Goal: Browse casually

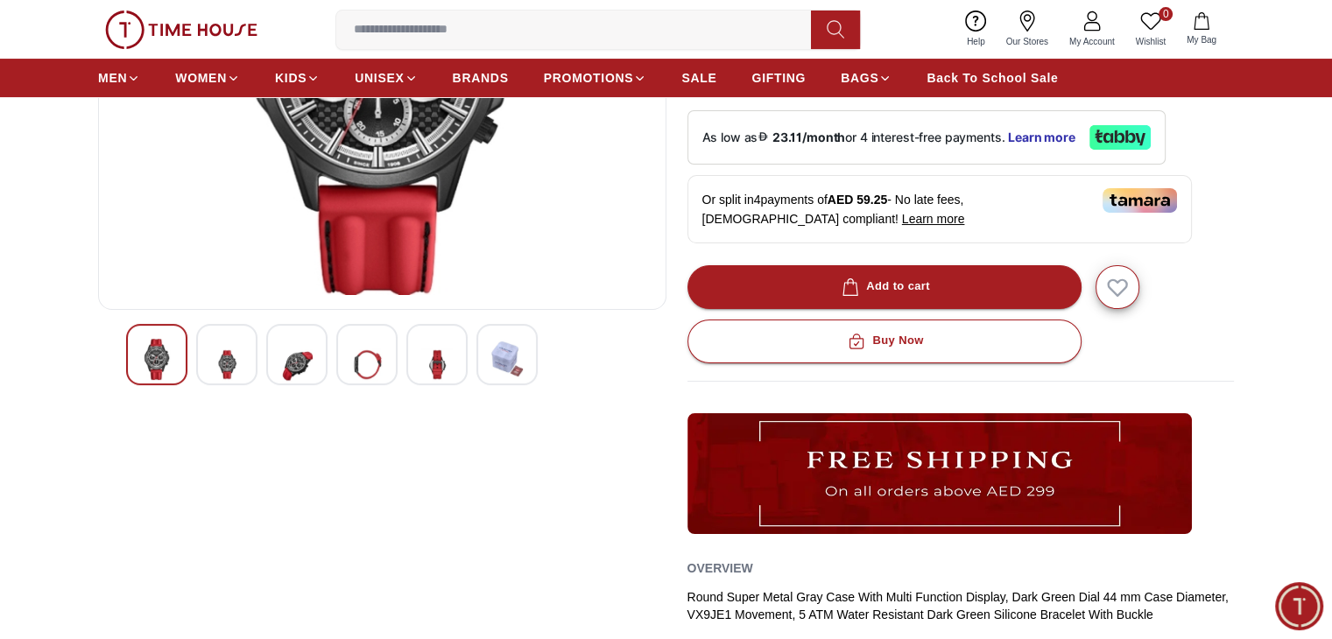
scroll to position [350, 0]
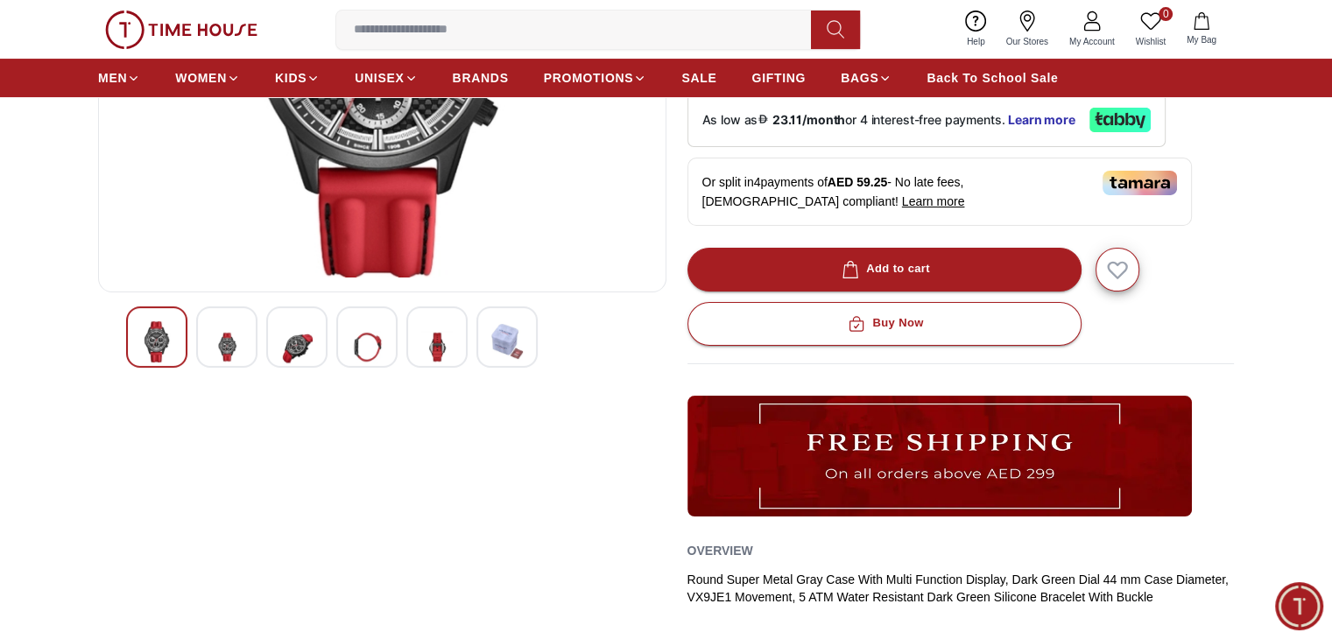
click at [214, 354] on img at bounding box center [227, 347] width 32 height 52
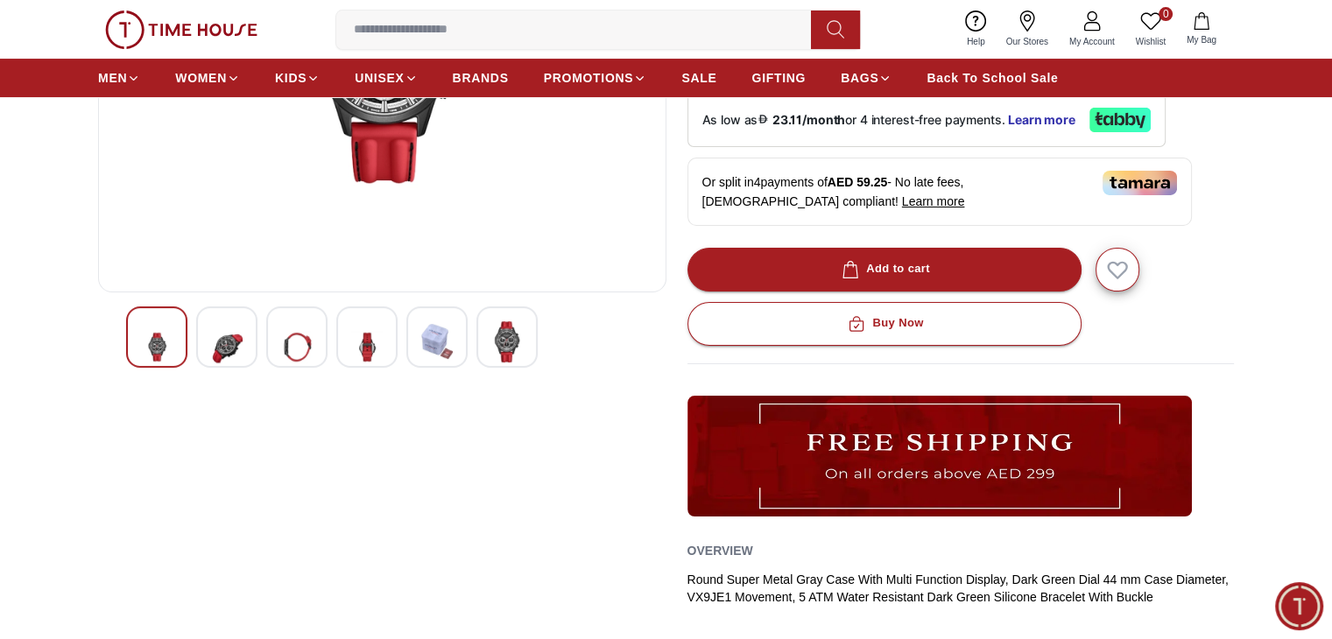
click at [273, 353] on div at bounding box center [296, 337] width 61 height 61
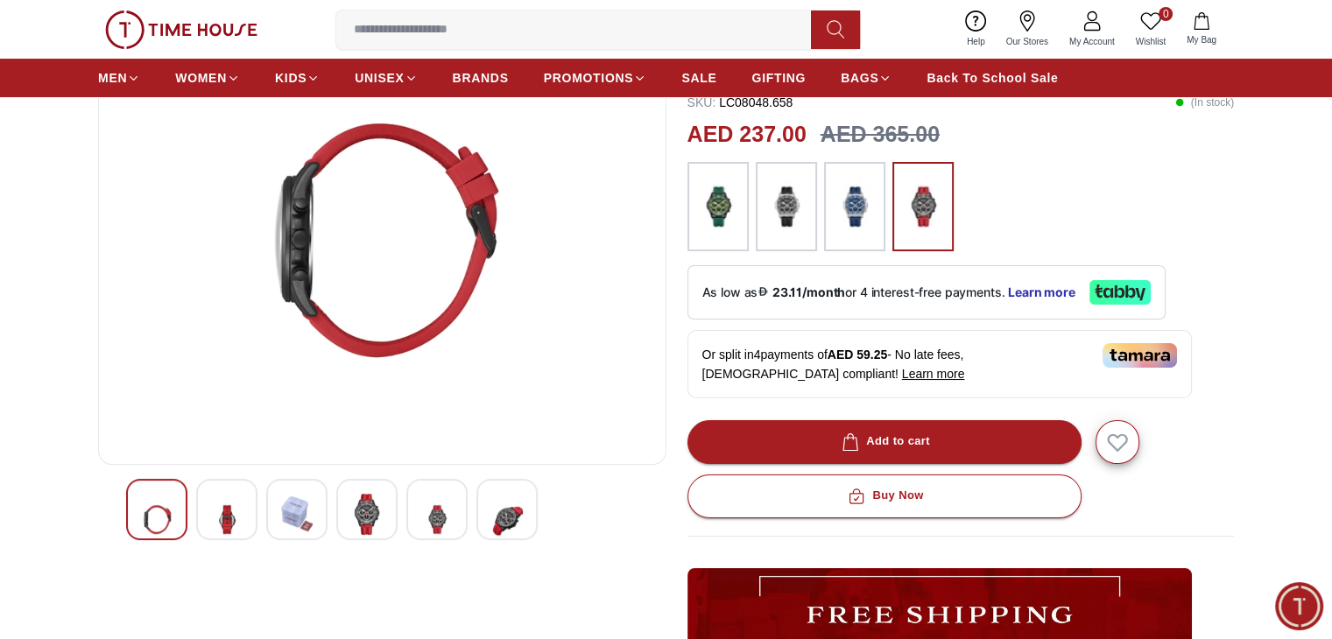
scroll to position [175, 0]
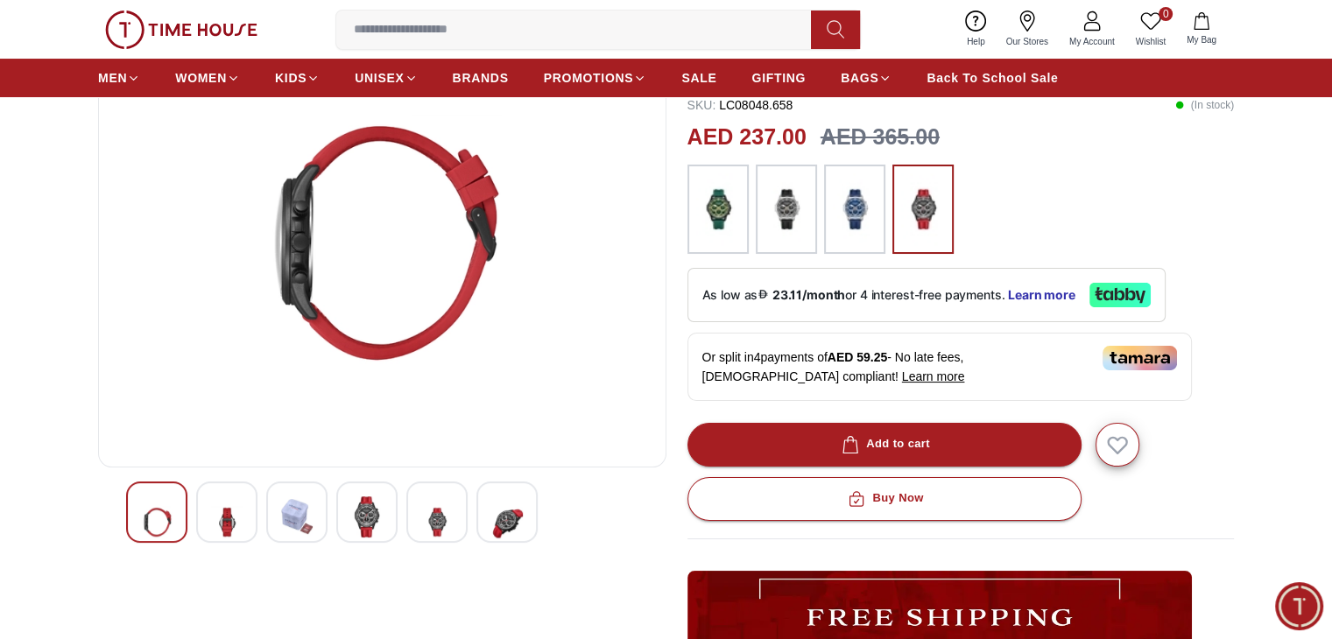
click at [387, 540] on div at bounding box center [366, 512] width 61 height 61
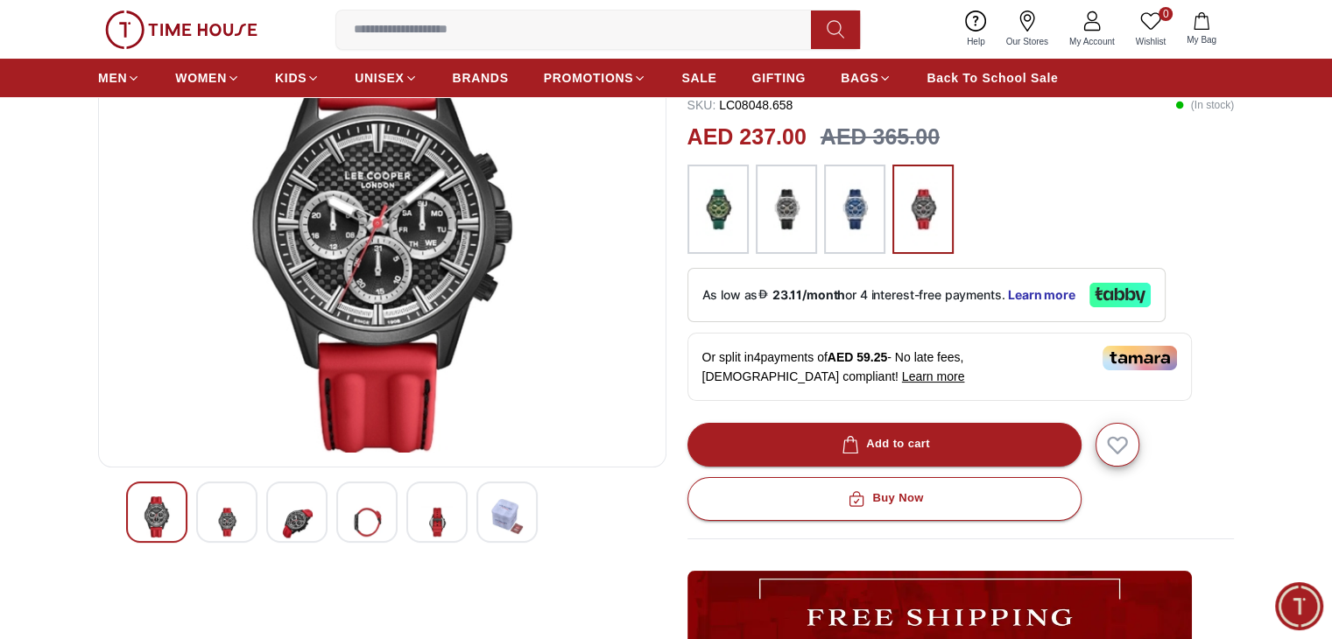
click at [436, 530] on img at bounding box center [437, 523] width 32 height 52
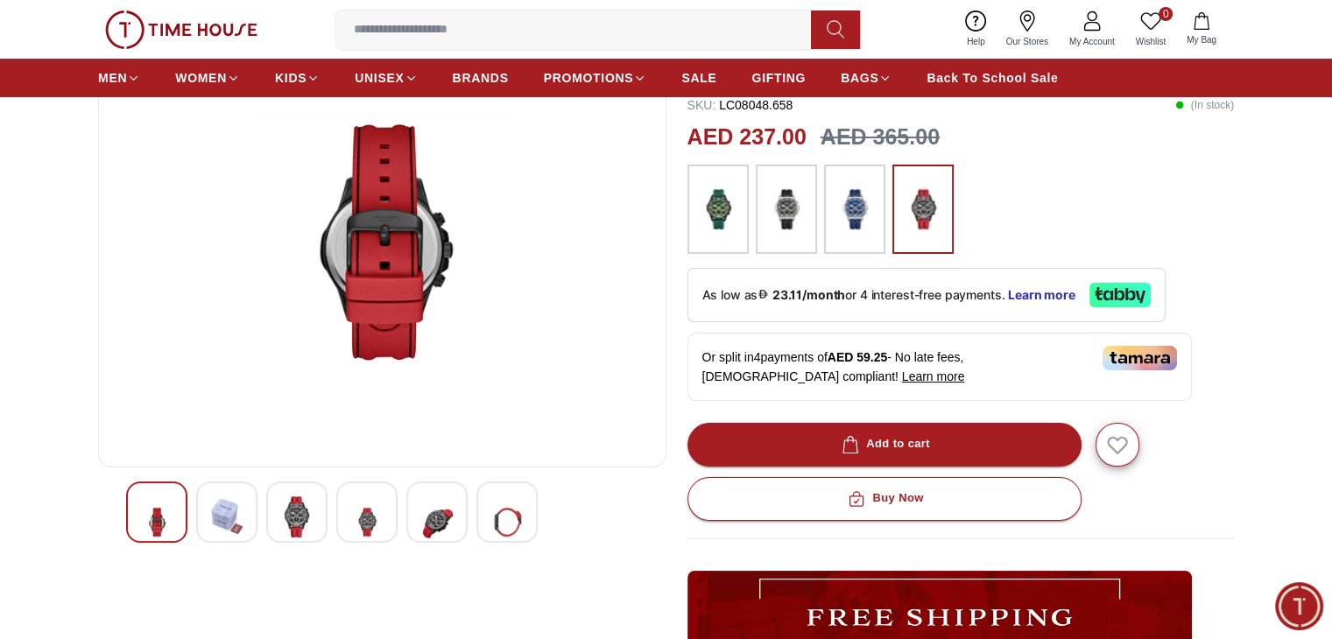
click at [502, 527] on img at bounding box center [507, 523] width 32 height 52
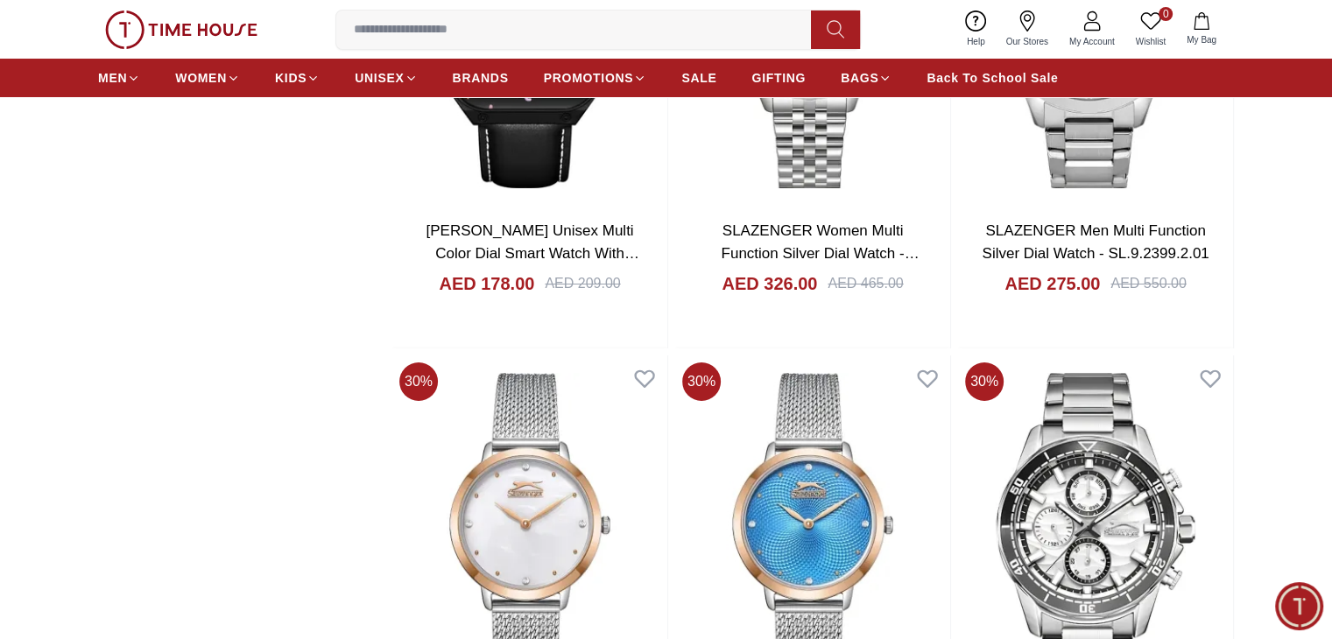
scroll to position [6892, 0]
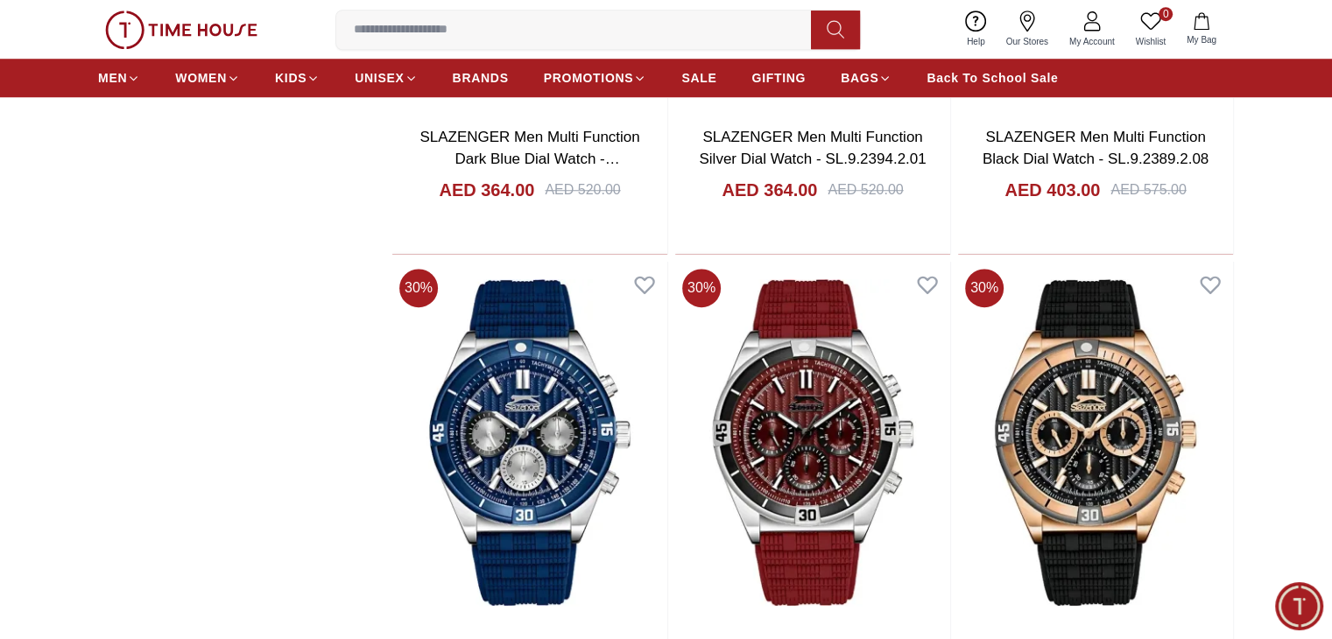
scroll to position [8380, 0]
